Goal: Check status

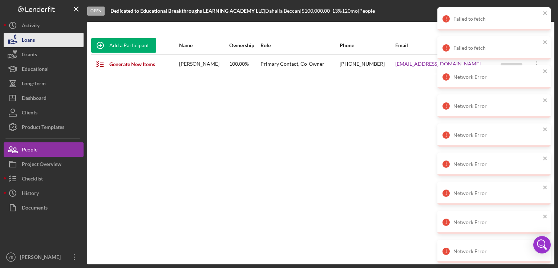
click at [48, 44] on button "Loans" at bounding box center [44, 40] width 80 height 15
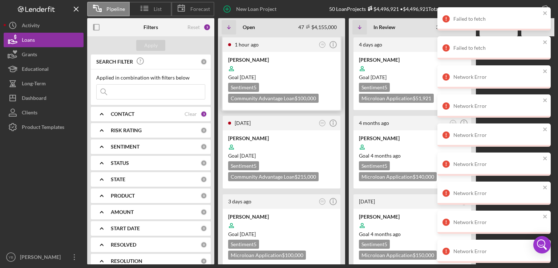
click at [265, 60] on div "[PERSON_NAME]" at bounding box center [281, 59] width 107 height 7
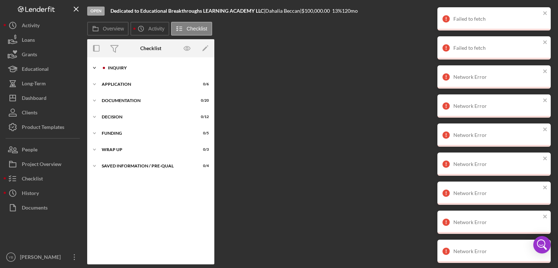
click at [123, 69] on div "Inquiry" at bounding box center [156, 68] width 97 height 4
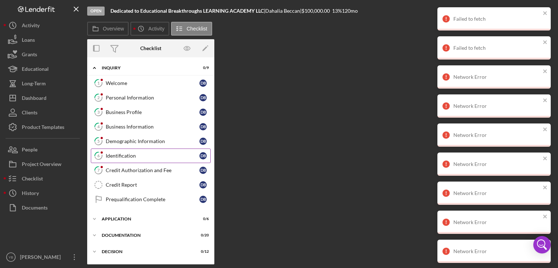
click at [127, 157] on div "Identification" at bounding box center [153, 156] width 94 height 6
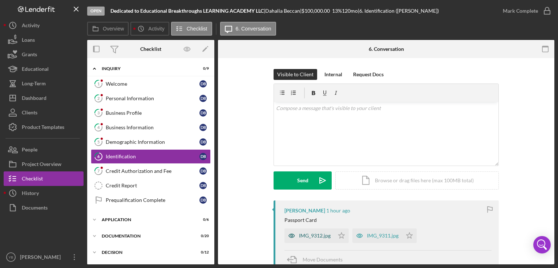
click at [309, 236] on div "IMG_9312.jpg" at bounding box center [315, 236] width 32 height 6
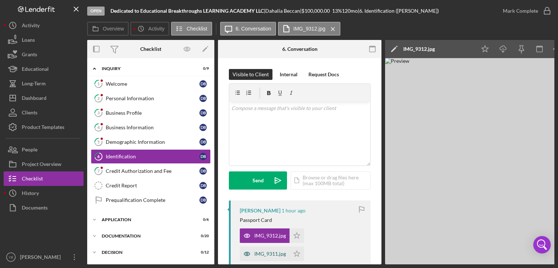
click at [270, 253] on div "IMG_9311.jpg" at bounding box center [270, 254] width 32 height 6
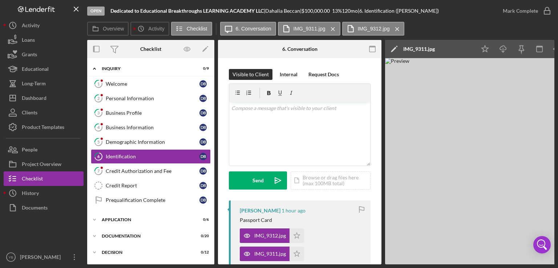
click at [462, 178] on img at bounding box center [494, 161] width 218 height 206
click at [501, 46] on icon "Icon/Download" at bounding box center [503, 49] width 16 height 16
